Goal: Use online tool/utility: Use online tool/utility

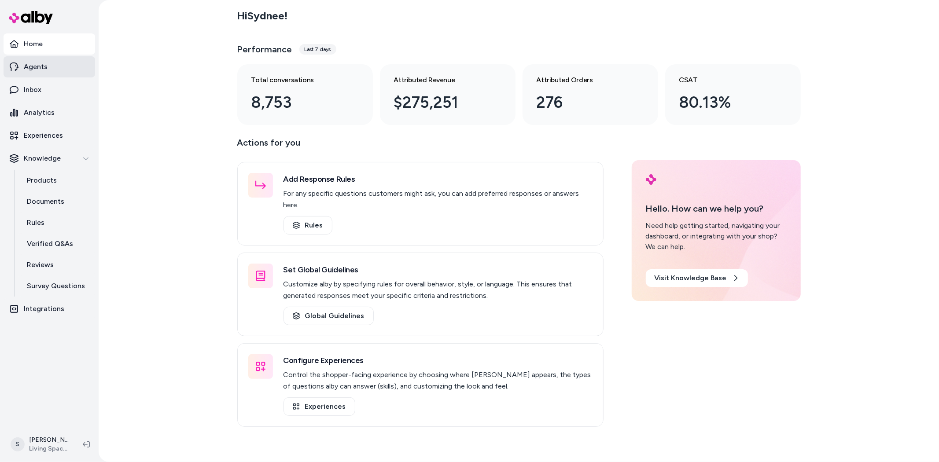
click at [36, 75] on link "Agents" at bounding box center [50, 66] width 92 height 21
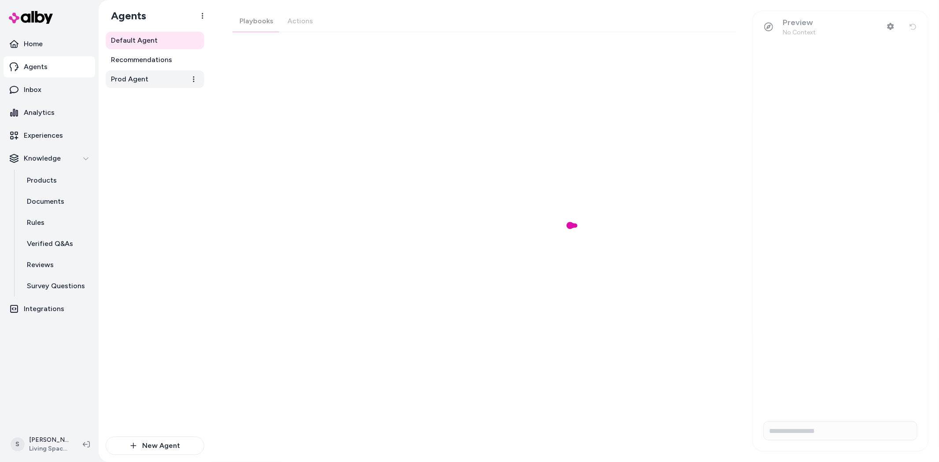
click at [139, 73] on link "Prod Agent" at bounding box center [155, 79] width 99 height 18
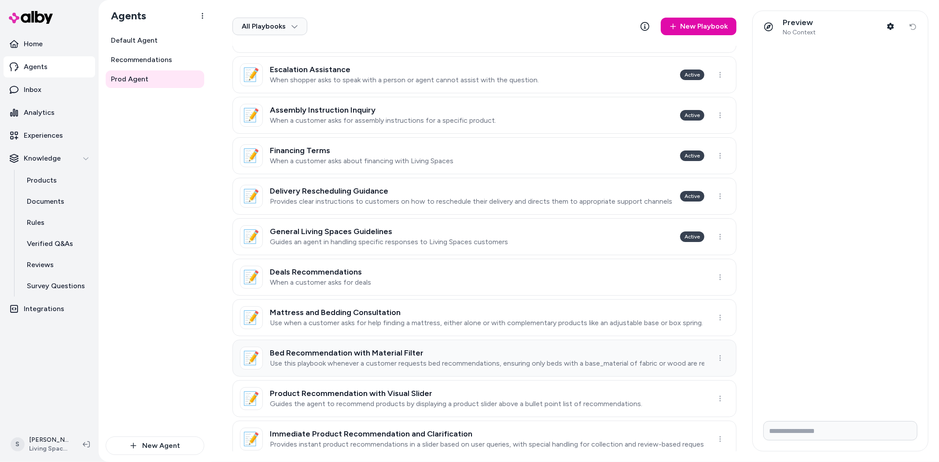
scroll to position [244, 0]
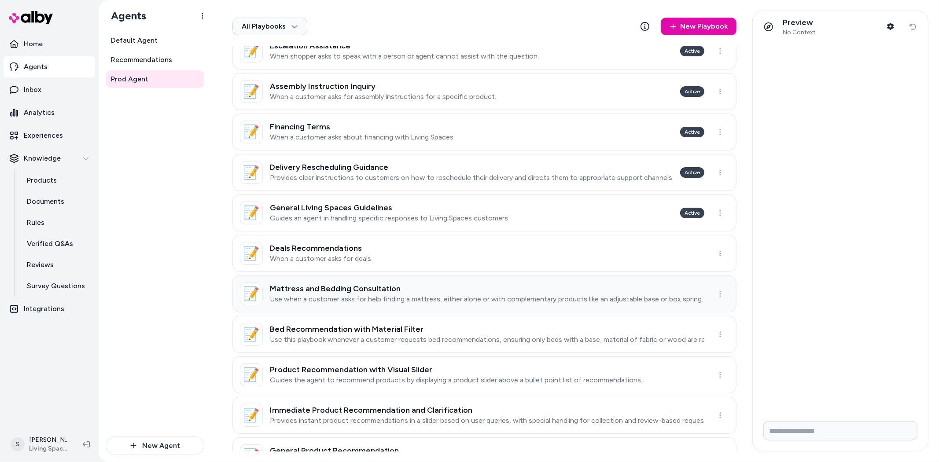
click at [394, 289] on h3 "Mattress and Bedding Consultation" at bounding box center [486, 289] width 433 height 9
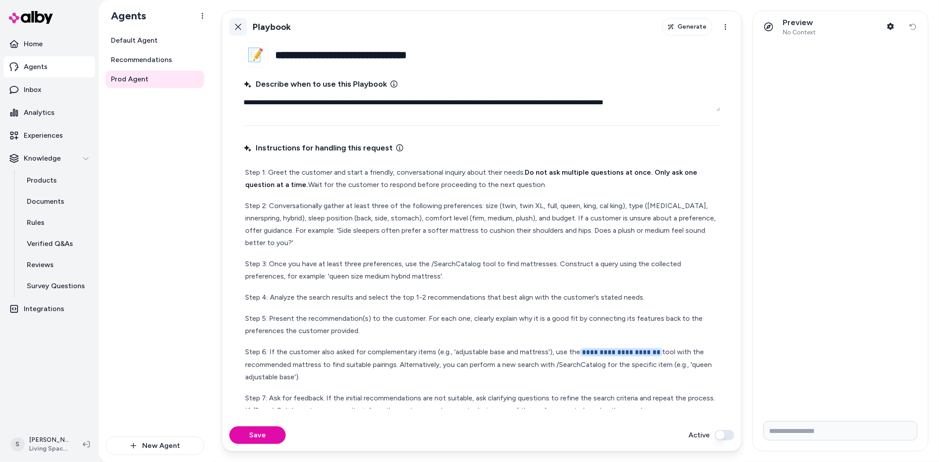
click at [237, 29] on icon at bounding box center [238, 26] width 7 height 7
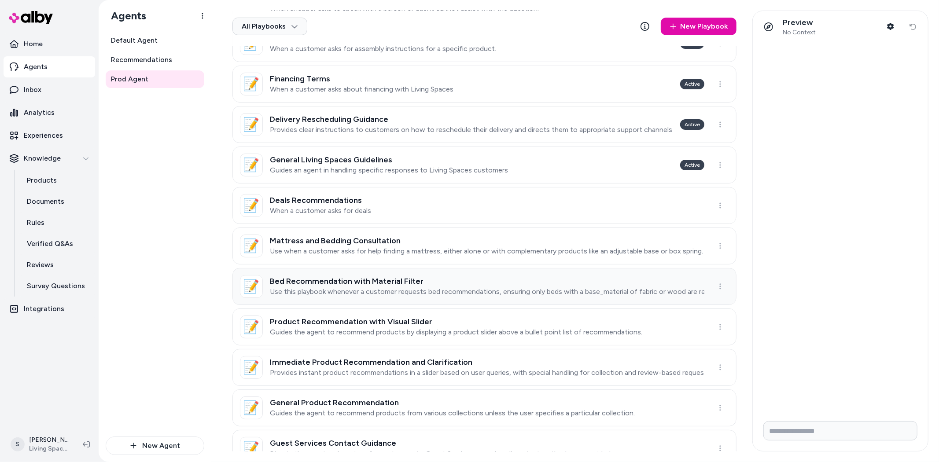
scroll to position [293, 0]
click at [412, 277] on h3 "Bed Recommendation with Material Filter" at bounding box center [487, 280] width 435 height 9
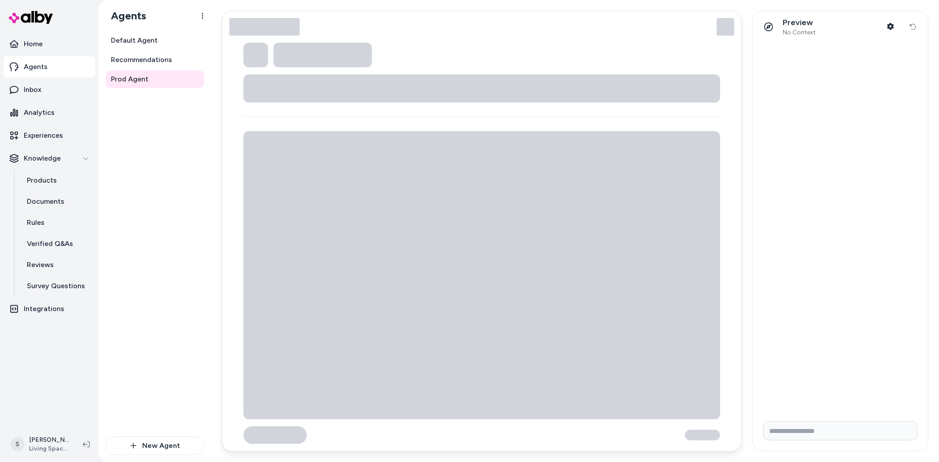
type textarea "*"
